Goal: Use online tool/utility: Use online tool/utility

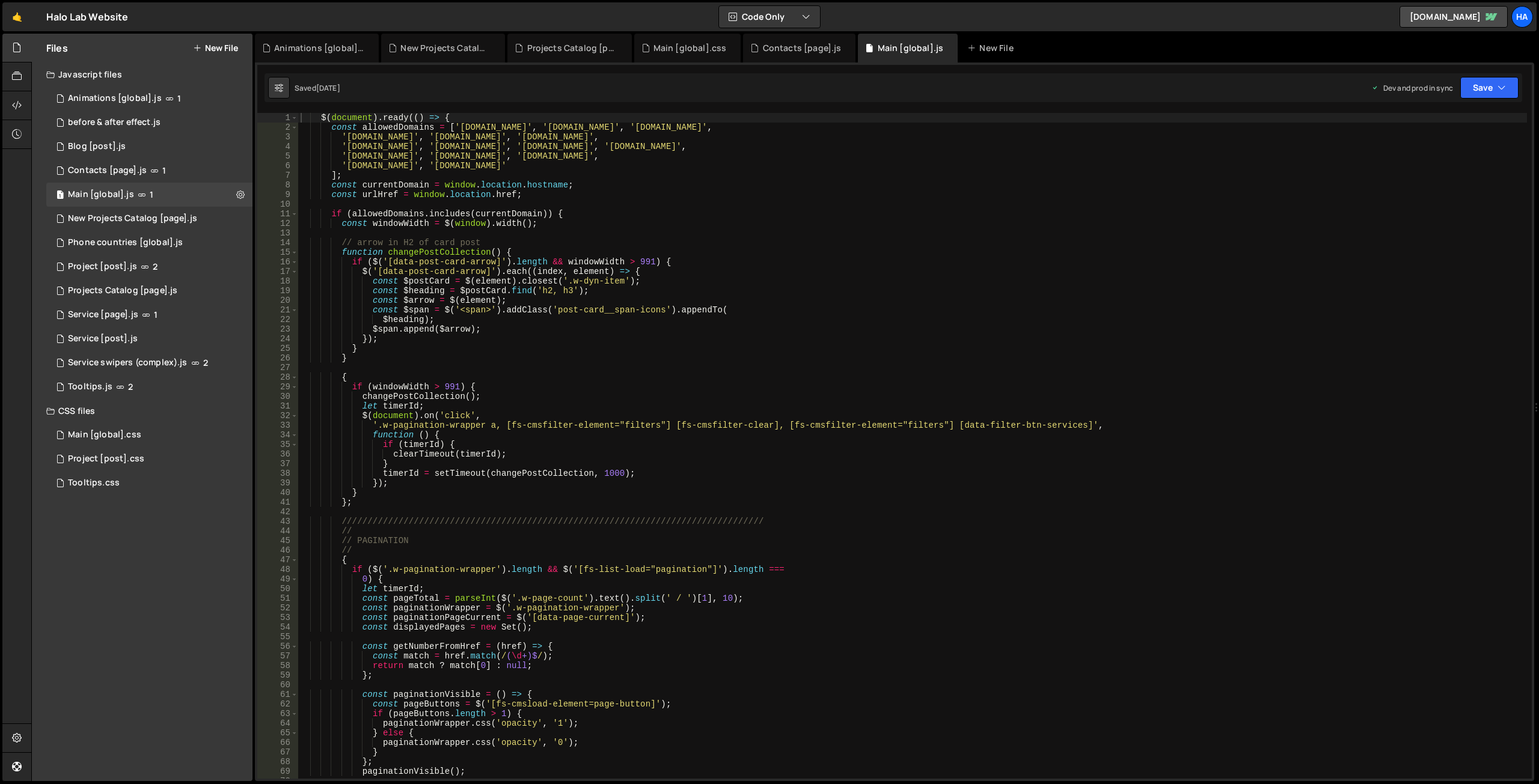
click at [633, 165] on div "$ ( document ) . ready (( ) => { const allowedDomains = [ '[DOMAIN_NAME]' , '[D…" at bounding box center [913, 455] width 1229 height 686
paste textarea "[DOMAIN_NAME]"
click at [715, 159] on div "$ ( document ) . ready (( ) => { const allowedDomains = [ '[DOMAIN_NAME]' , '[D…" at bounding box center [913, 455] width 1229 height 686
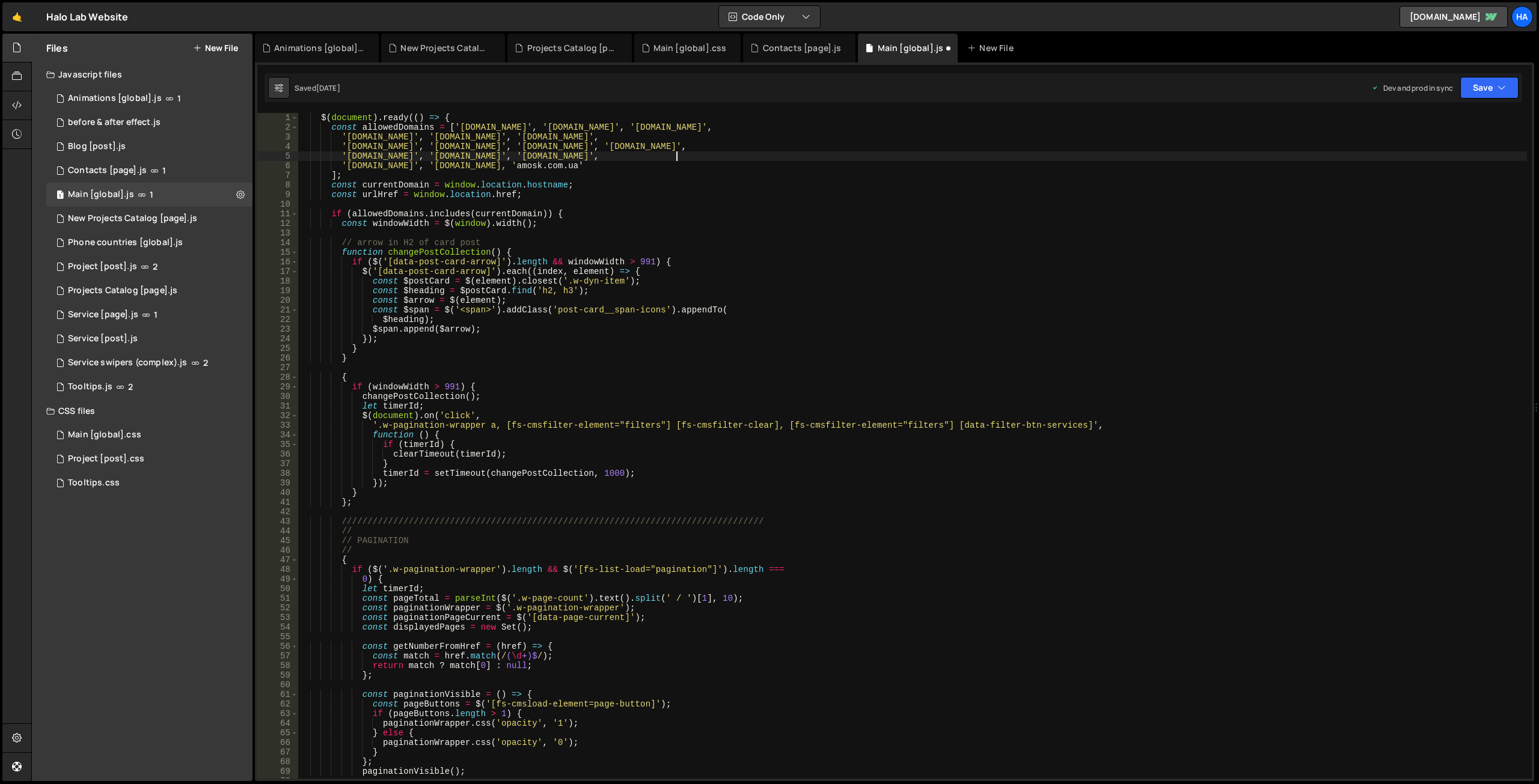
click at [635, 164] on div "$ ( document ) . ready (( ) => { const allowedDomains = [ '[DOMAIN_NAME]' , '[D…" at bounding box center [913, 455] width 1229 height 686
click at [748, 166] on div "$ ( document ) . ready (( ) => { const allowedDomains = [ '[DOMAIN_NAME]' , '[D…" at bounding box center [913, 455] width 1229 height 686
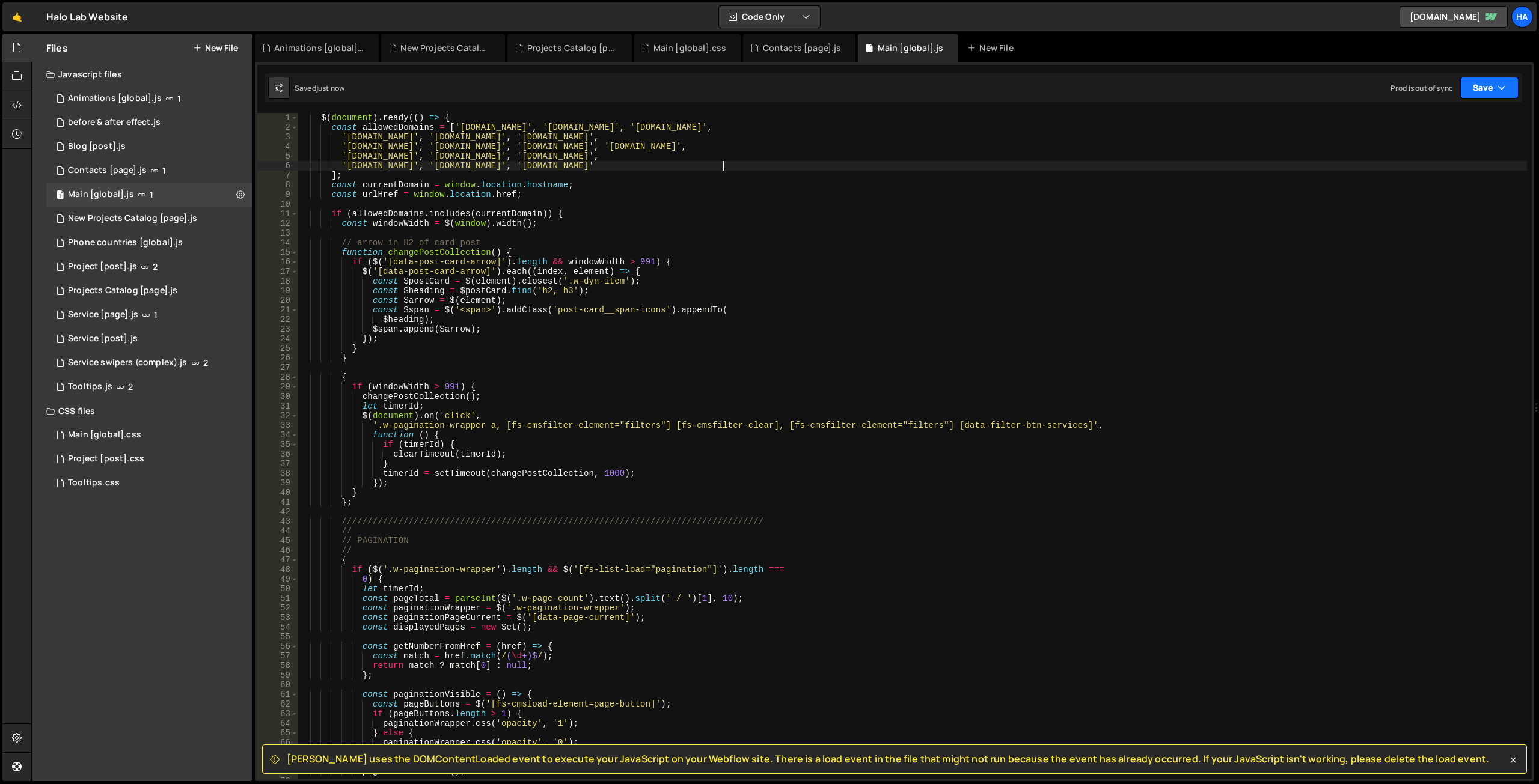
click at [1492, 78] on button "Save" at bounding box center [1489, 88] width 59 height 21
click at [1451, 161] on div "Save to Production S" at bounding box center [1448, 156] width 125 height 12
drag, startPoint x: 716, startPoint y: 164, endPoint x: 655, endPoint y: 167, distance: 61.1
click at [655, 167] on div "$ ( document ) . ready (( ) => { const allowedDomains = [ '[DOMAIN_NAME]' , '[D…" at bounding box center [913, 455] width 1229 height 686
click at [113, 98] on div "Animations [global].js" at bounding box center [115, 98] width 94 height 11
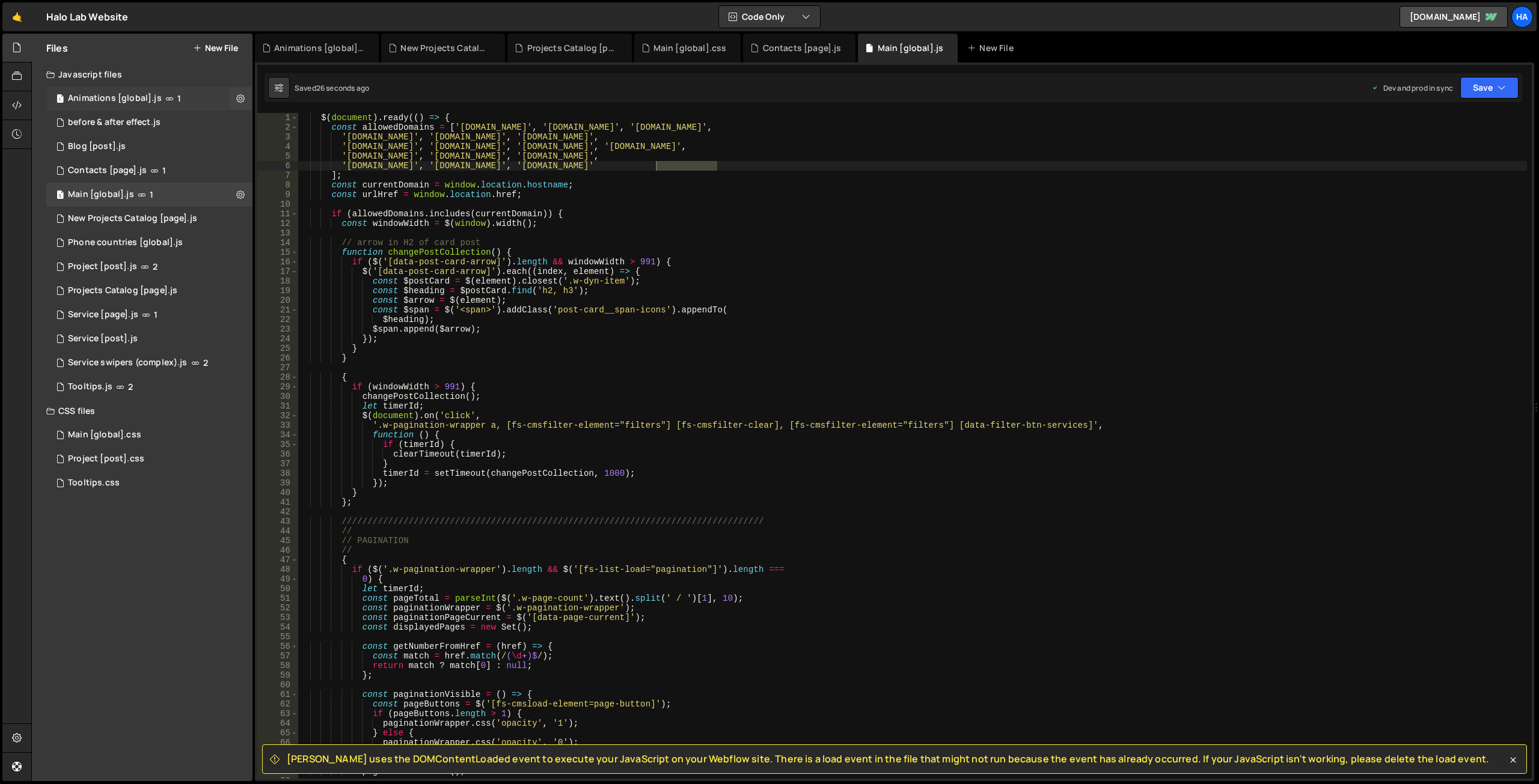
scroll to position [0, 0]
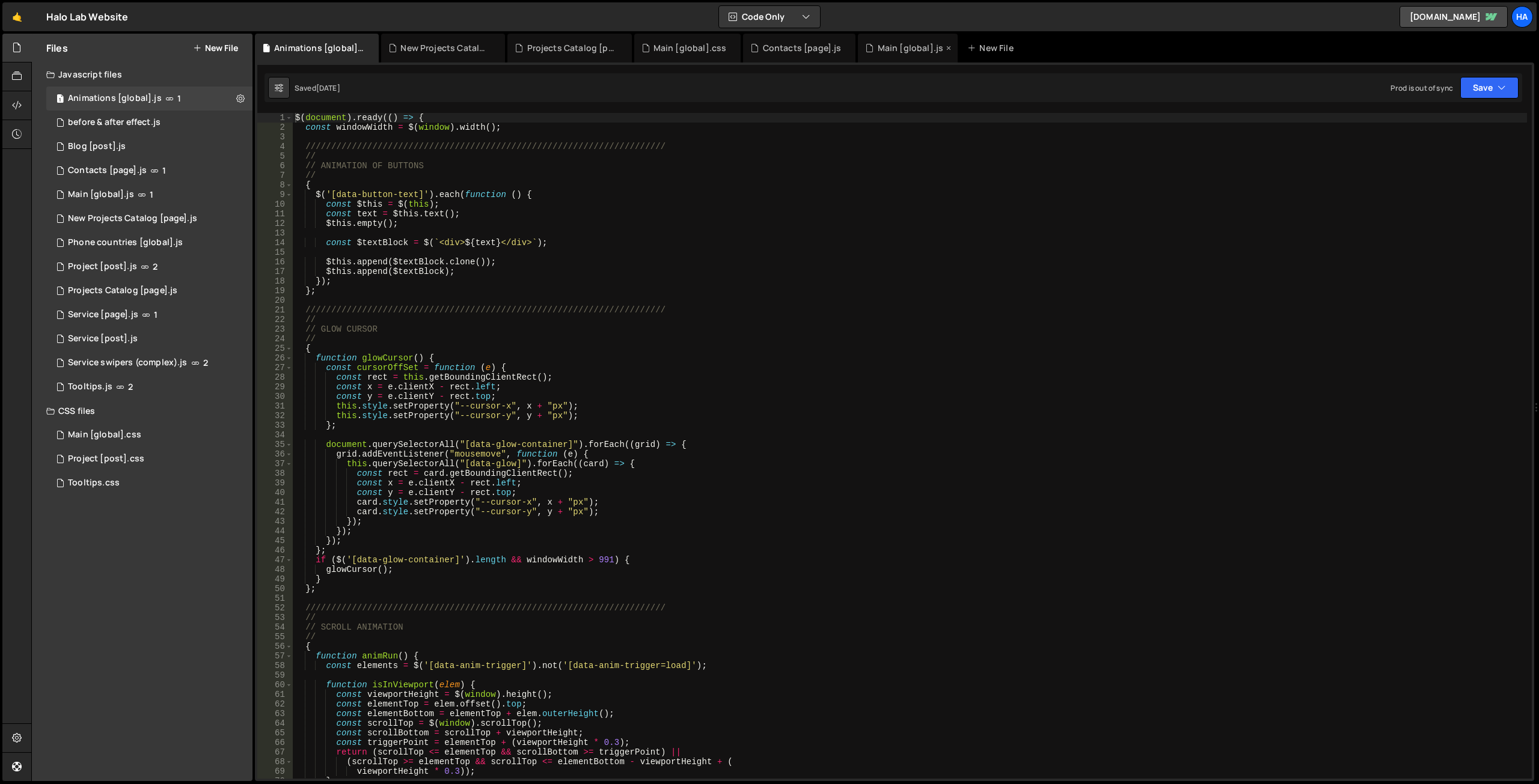
click at [889, 54] on div "Main [global].js" at bounding box center [908, 49] width 99 height 29
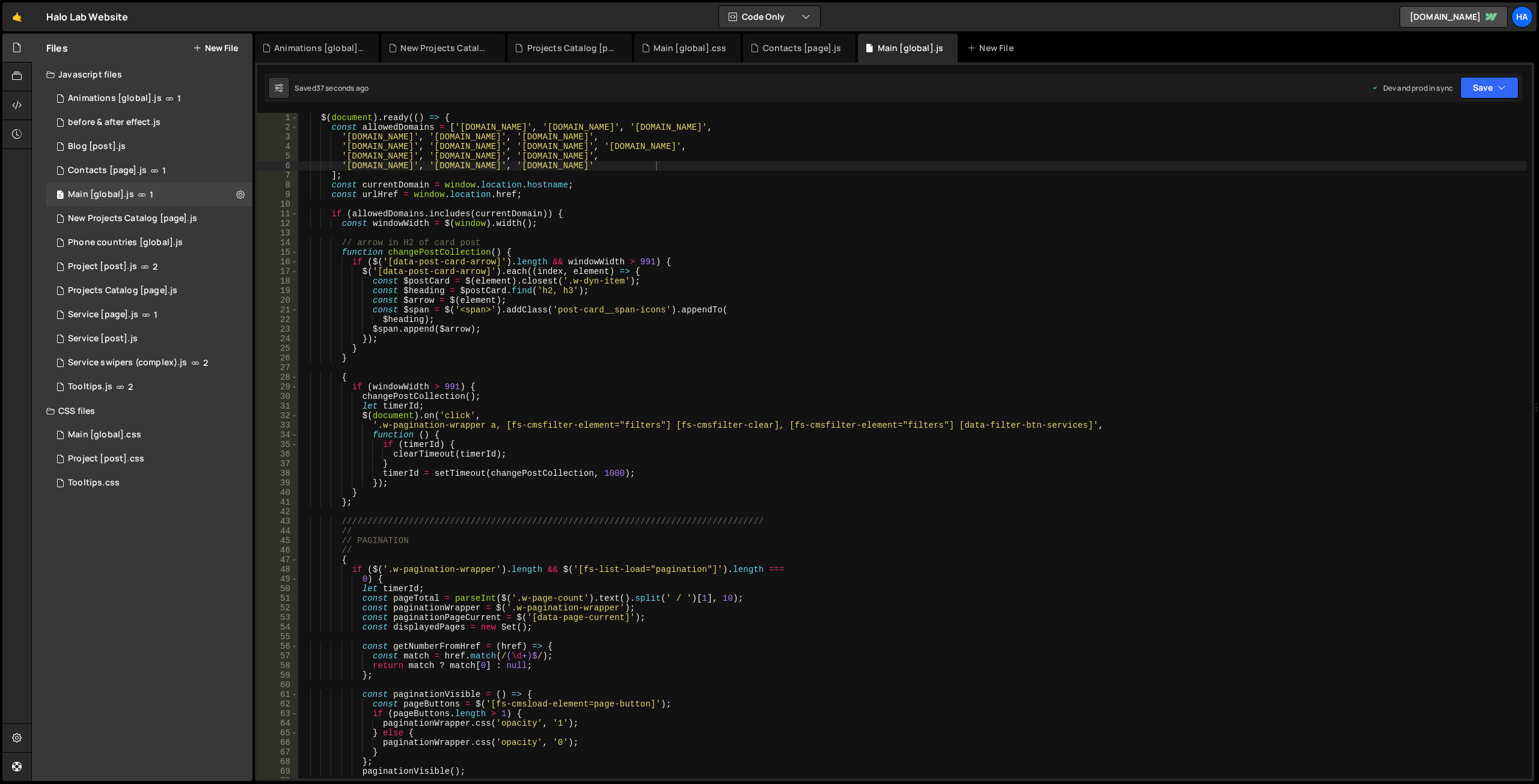
scroll to position [0, 2]
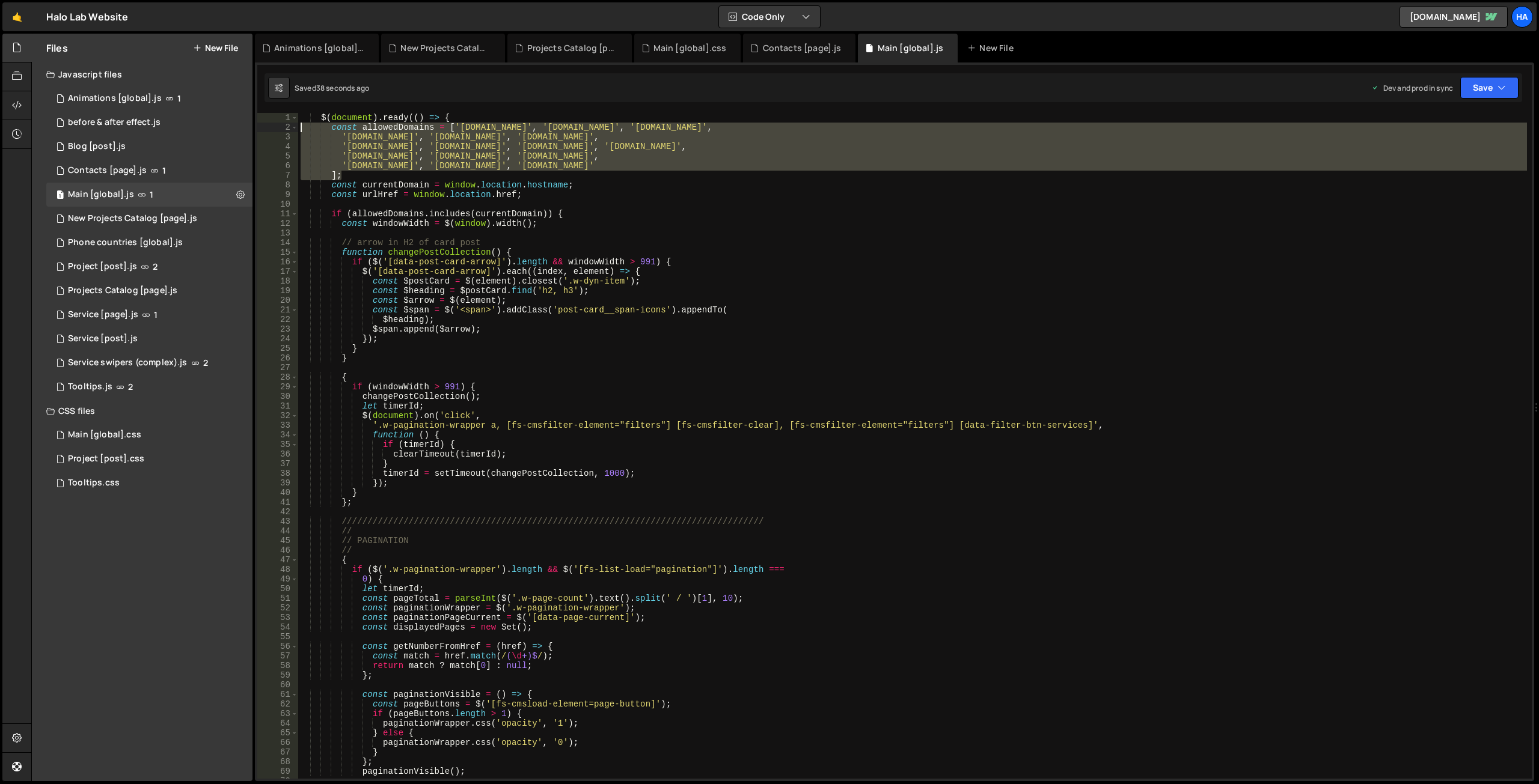
drag, startPoint x: 353, startPoint y: 178, endPoint x: 283, endPoint y: 125, distance: 87.8
click at [283, 125] on div "]; 1 2 3 4 5 6 7 8 9 10 11 12 13 14 15 16 17 18 19 20 21 22 23 24 25 26 27 28 2…" at bounding box center [894, 446] width 1275 height 666
click at [715, 167] on div "$ ( document ) . ready (( ) => { const allowedDomains = [ '[DOMAIN_NAME]' , '[D…" at bounding box center [913, 446] width 1229 height 666
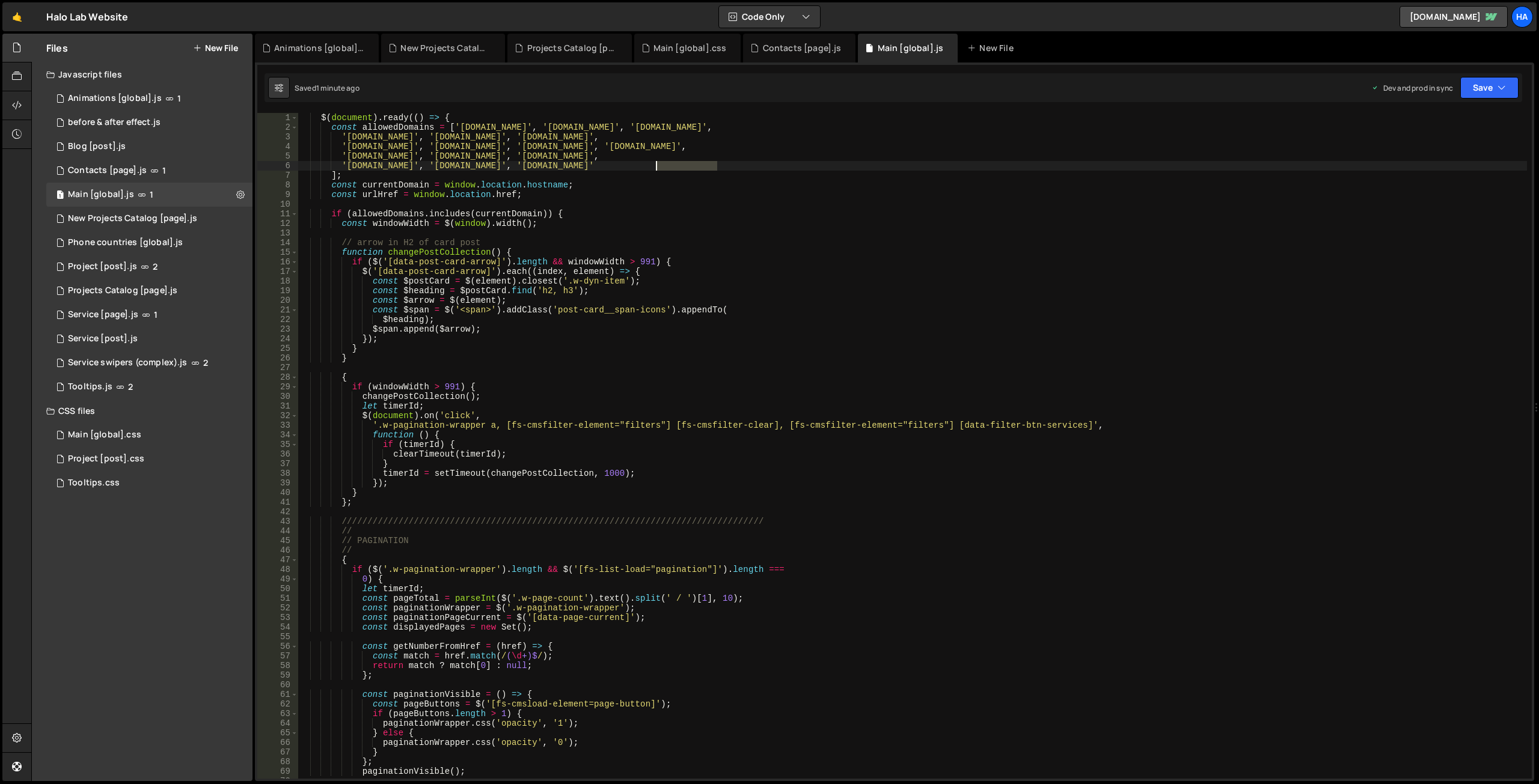
drag, startPoint x: 718, startPoint y: 167, endPoint x: 657, endPoint y: 167, distance: 61.0
click at [657, 167] on div "$ ( document ) . ready (( ) => { const allowedDomains = [ '[DOMAIN_NAME]' , '[D…" at bounding box center [913, 455] width 1229 height 686
paste textarea "[URL][DOMAIN_NAME]"
type textarea "'[DOMAIN_NAME]', '[DOMAIN_NAME]', '[DOMAIN_NAME]'"
click at [1500, 80] on button "Save" at bounding box center [1489, 88] width 59 height 21
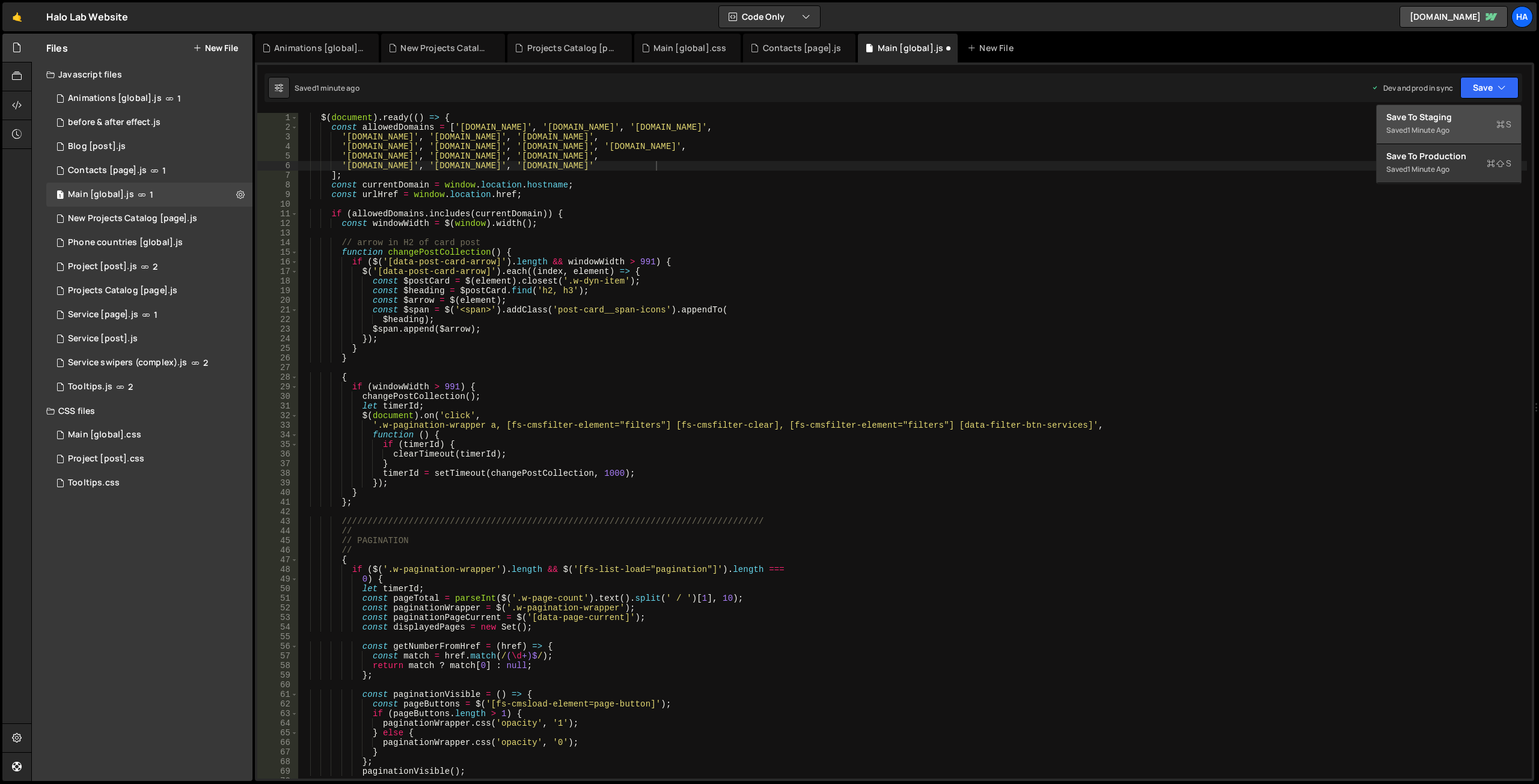
click at [1469, 117] on div "Save to Staging S" at bounding box center [1448, 117] width 125 height 12
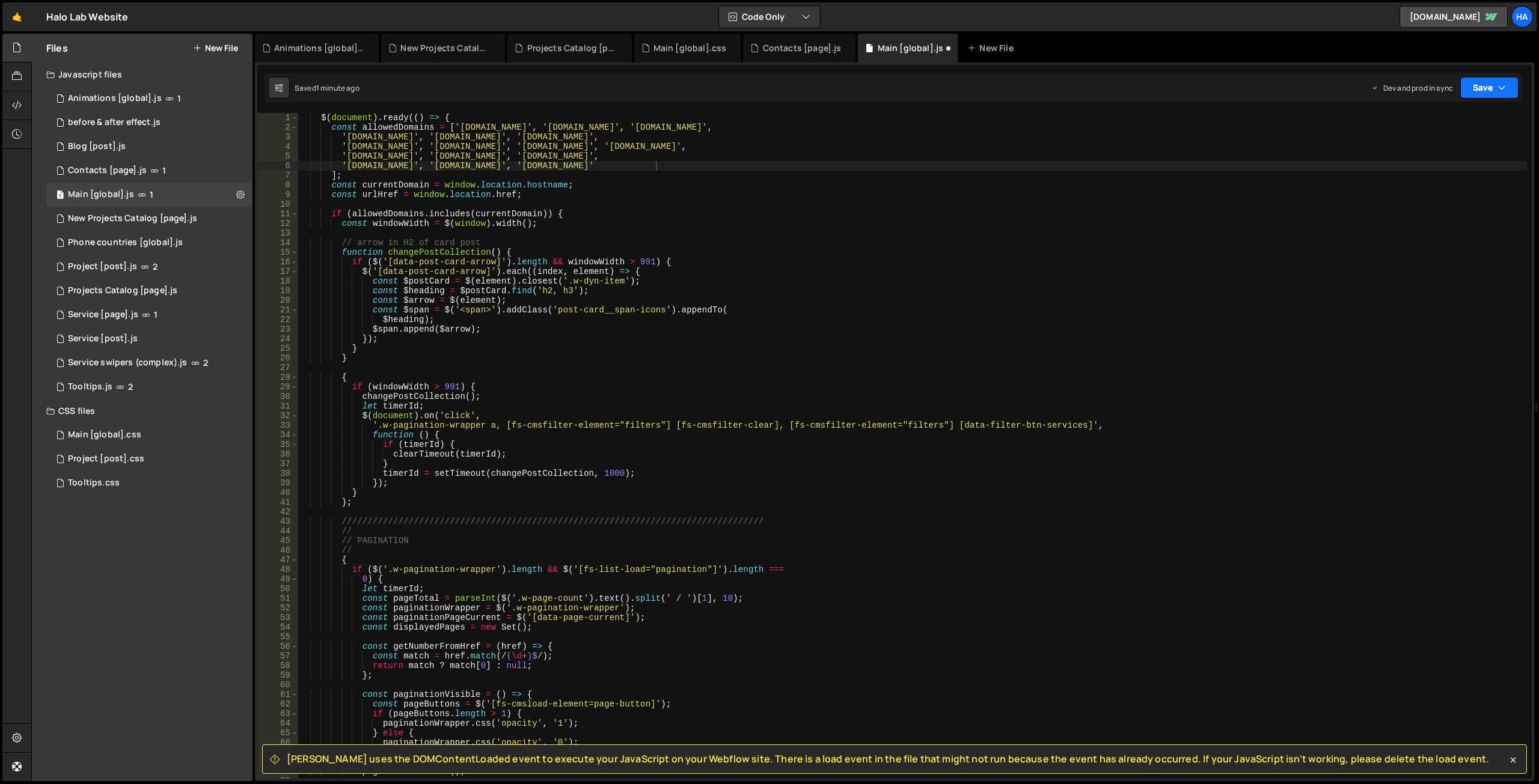
click at [1511, 89] on button "Save" at bounding box center [1489, 88] width 59 height 21
click at [1463, 164] on div "Saved 1 minute ago" at bounding box center [1448, 169] width 125 height 15
